Goal: Task Accomplishment & Management: Manage account settings

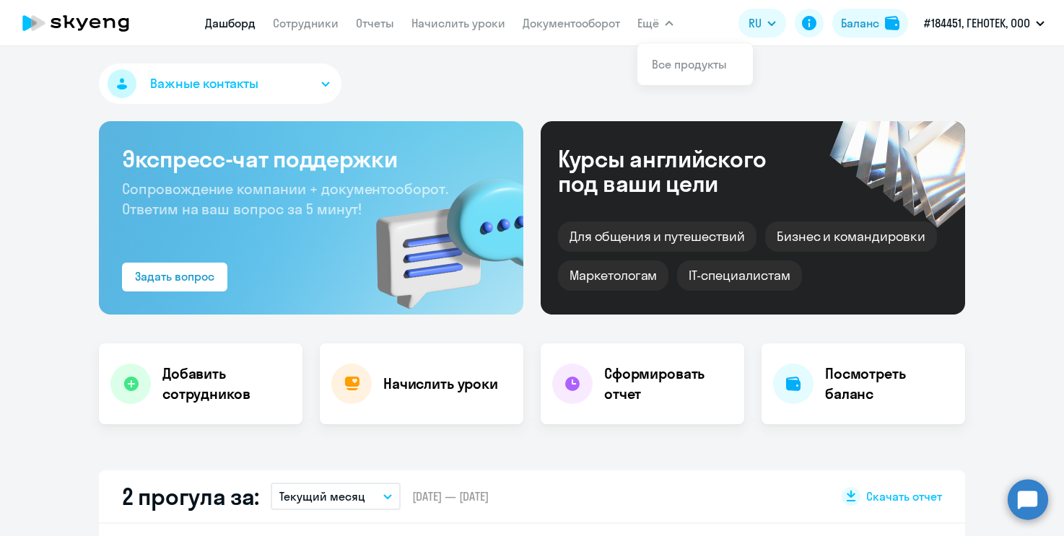
select select "30"
click at [307, 22] on link "Сотрудники" at bounding box center [306, 23] width 66 height 14
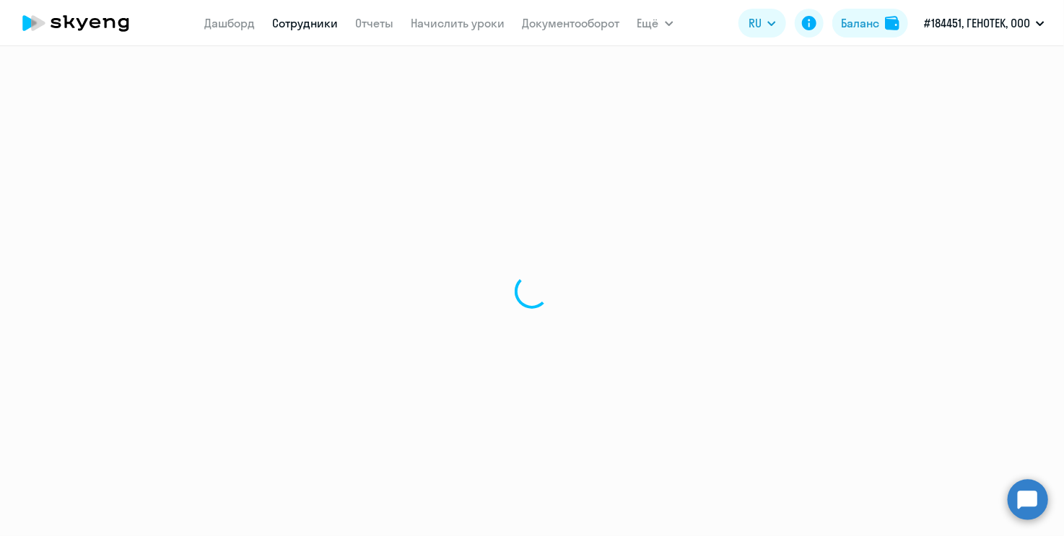
select select "30"
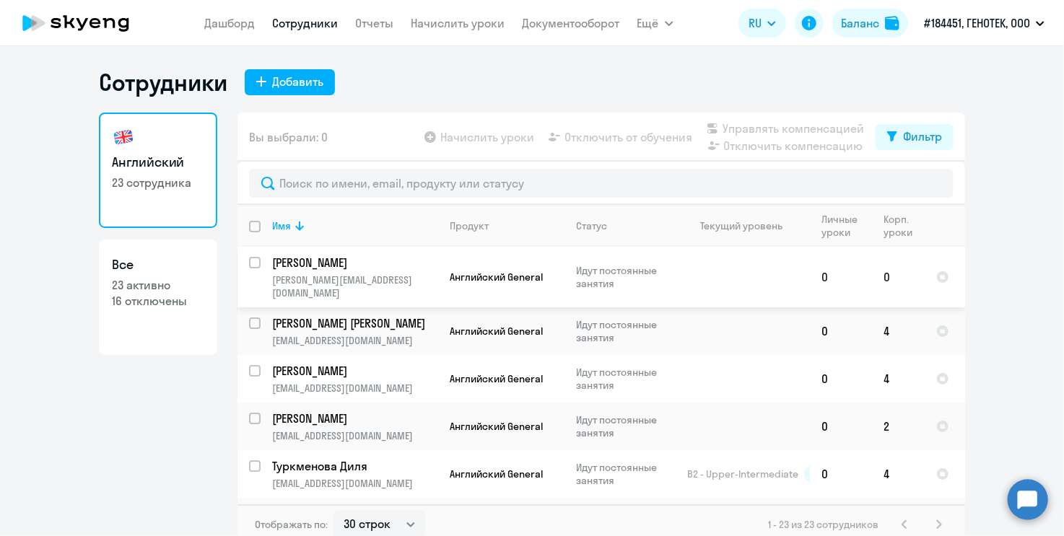
click at [321, 266] on p "[PERSON_NAME]" at bounding box center [353, 263] width 163 height 16
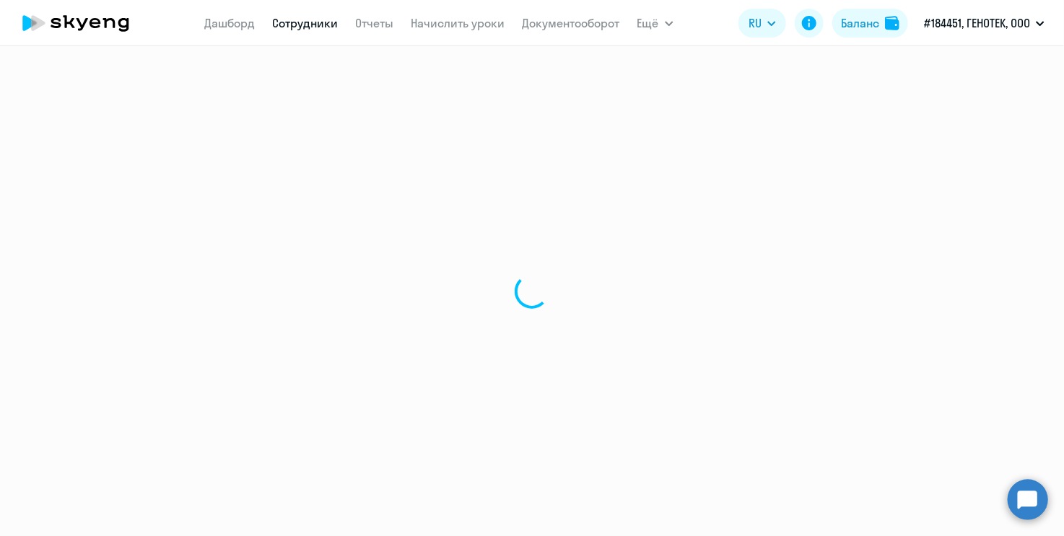
select select "english"
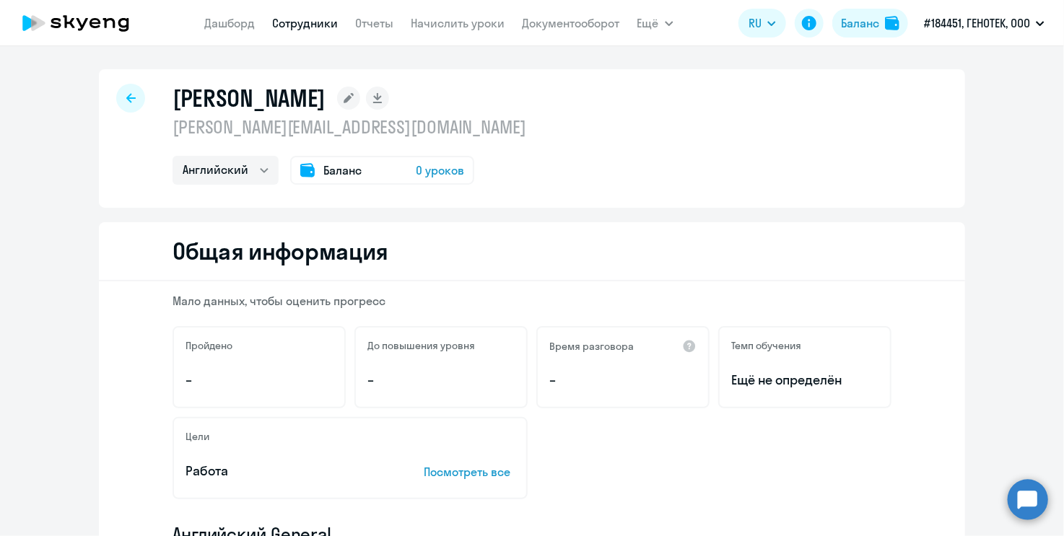
click at [323, 174] on span "Баланс" at bounding box center [342, 170] width 38 height 17
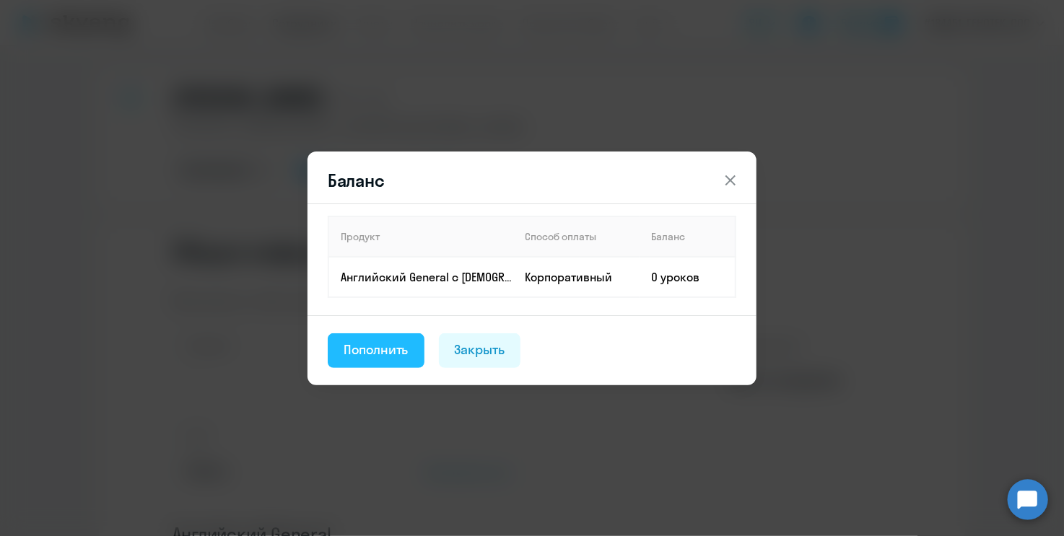
click at [385, 352] on div "Пополнить" at bounding box center [376, 350] width 65 height 19
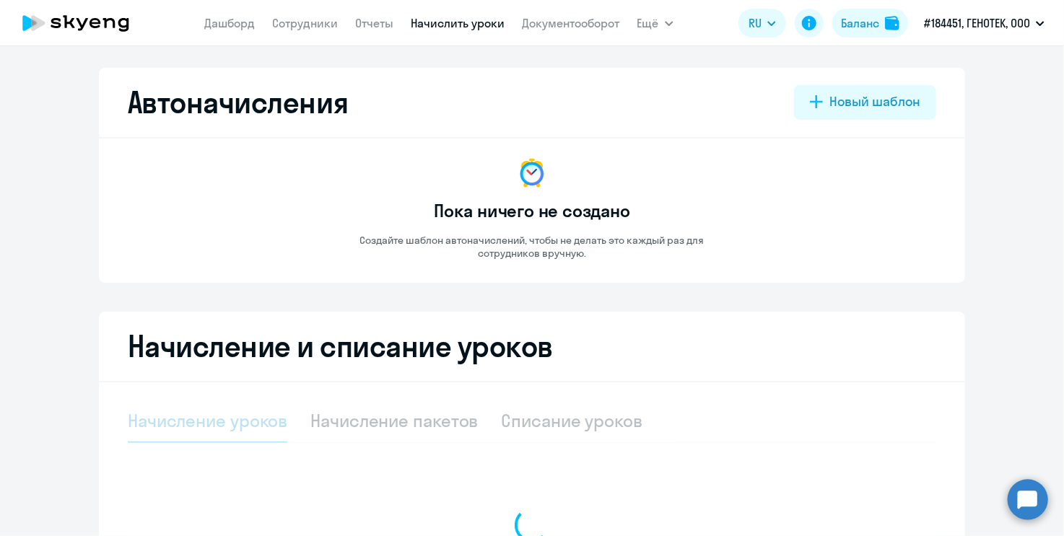
select select "10"
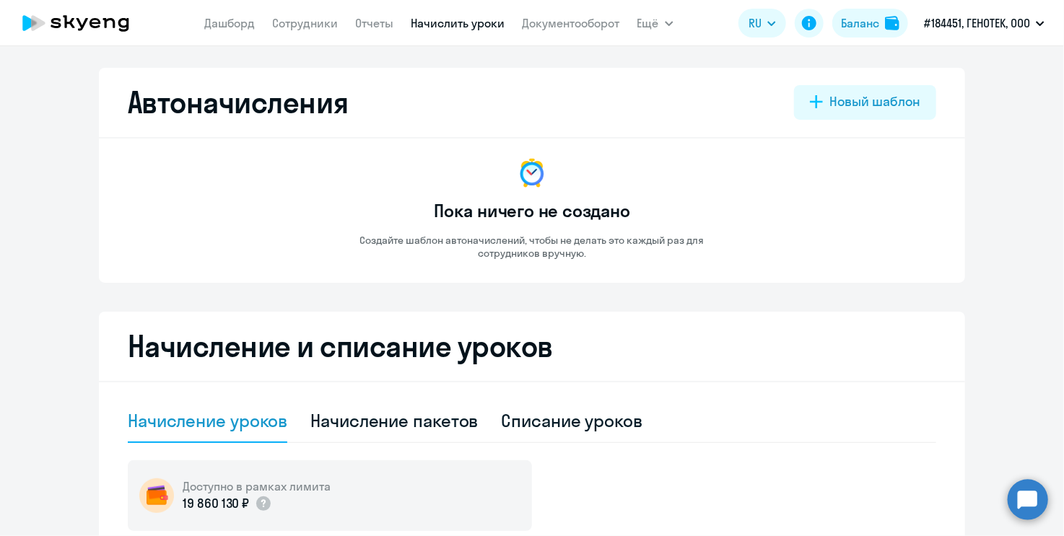
scroll to position [289, 0]
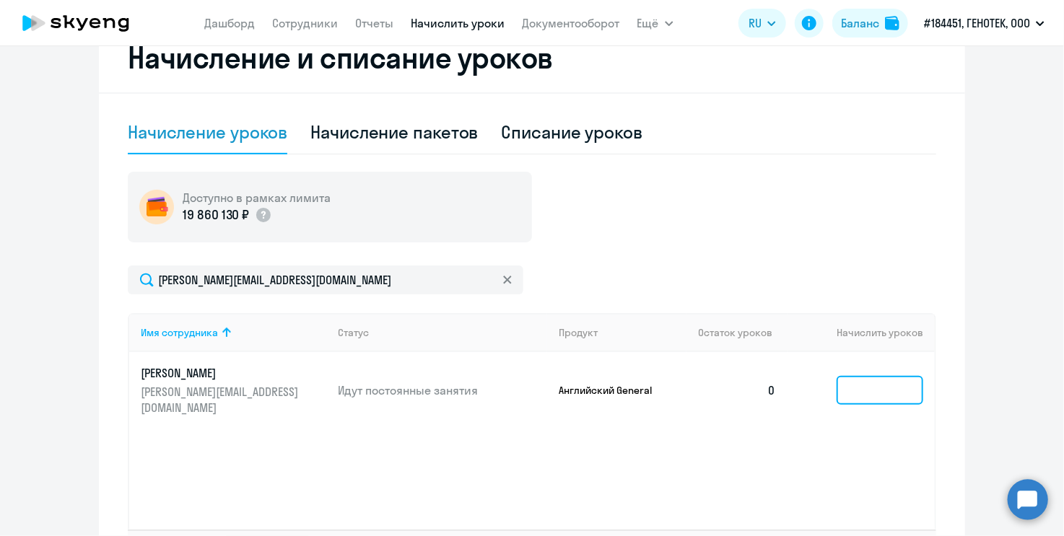
click at [877, 386] on input at bounding box center [880, 390] width 87 height 29
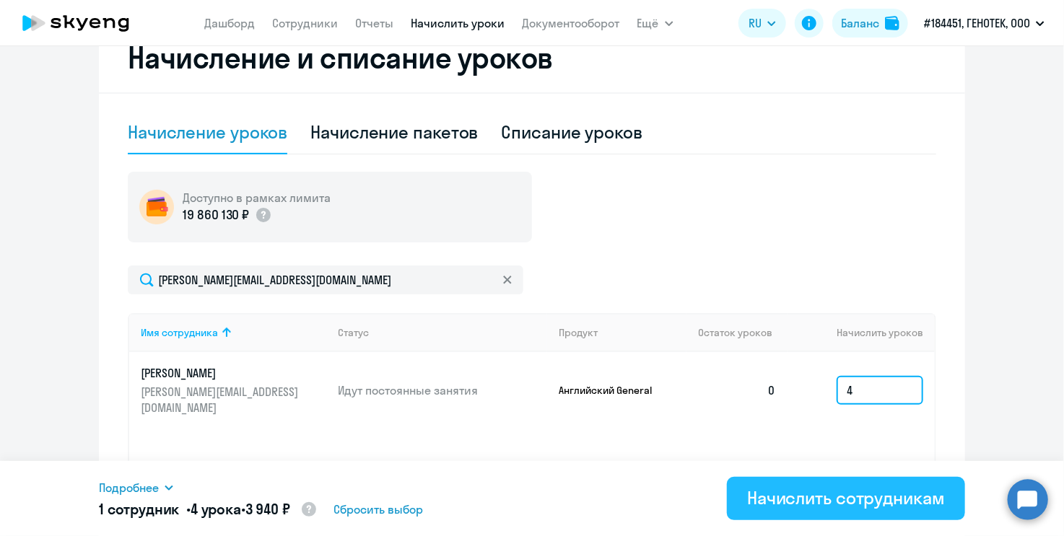
type input "4"
click at [805, 491] on div "Начислить сотрудникам" at bounding box center [846, 497] width 198 height 23
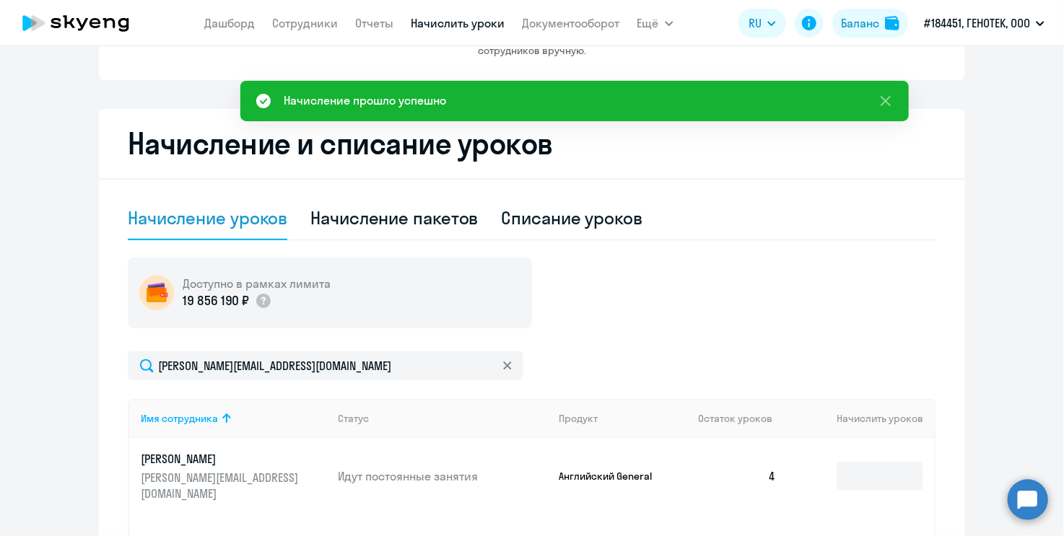
scroll to position [0, 0]
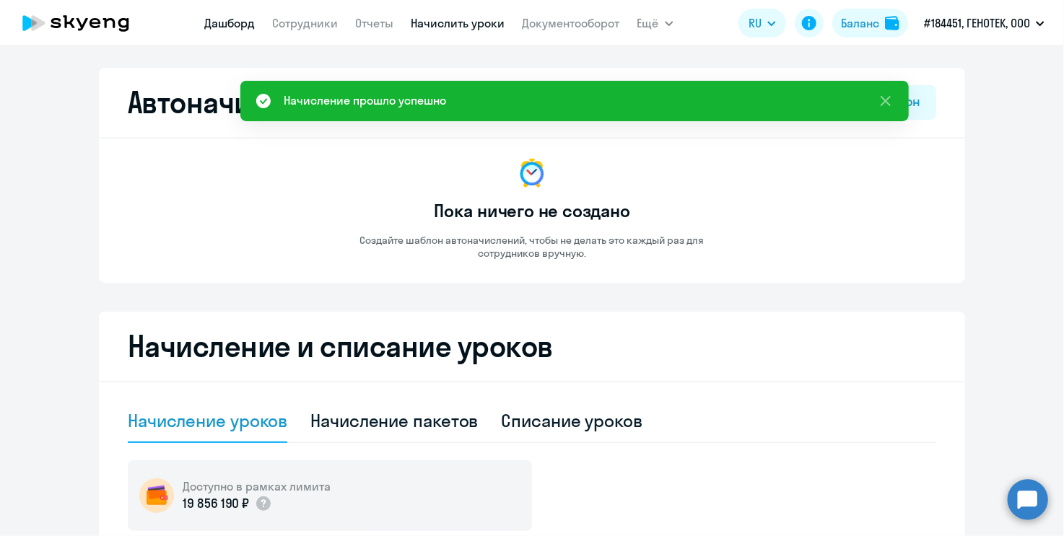
click at [227, 30] on link "Дашборд" at bounding box center [230, 23] width 51 height 14
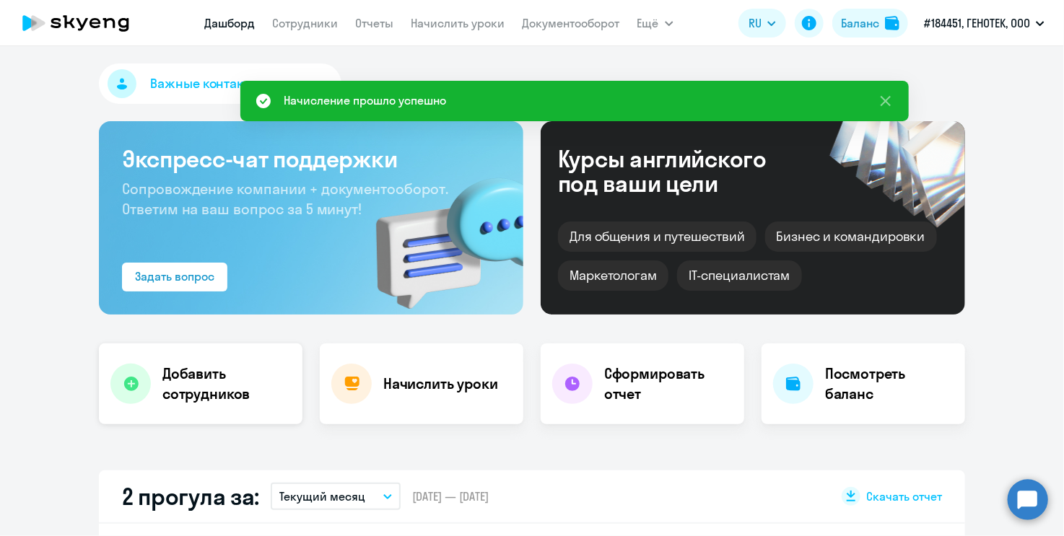
select select "30"
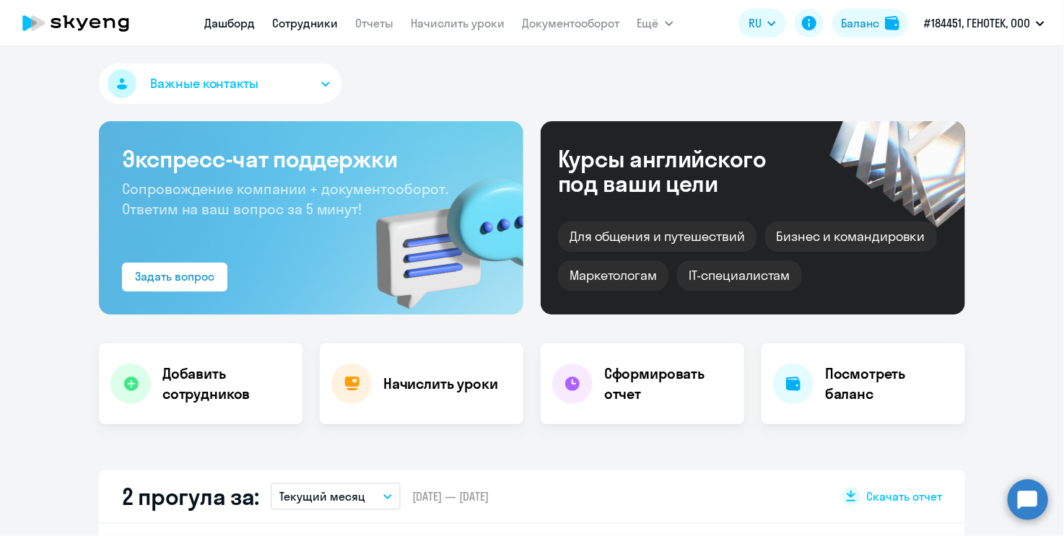
click at [304, 19] on link "Сотрудники" at bounding box center [306, 23] width 66 height 14
select select "30"
